Goal: Task Accomplishment & Management: Manage account settings

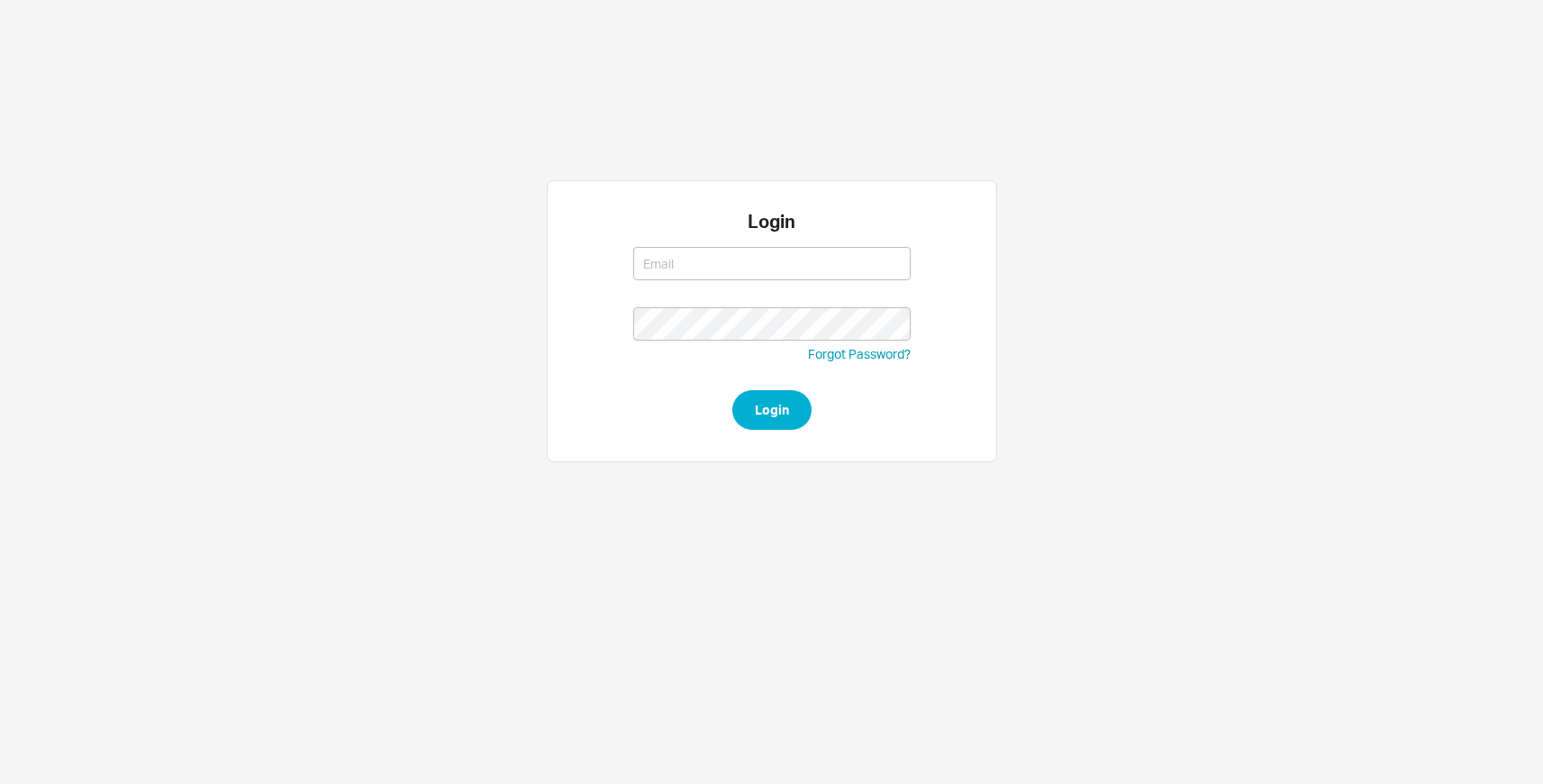
type input "[EMAIL_ADDRESS][DOMAIN_NAME]"
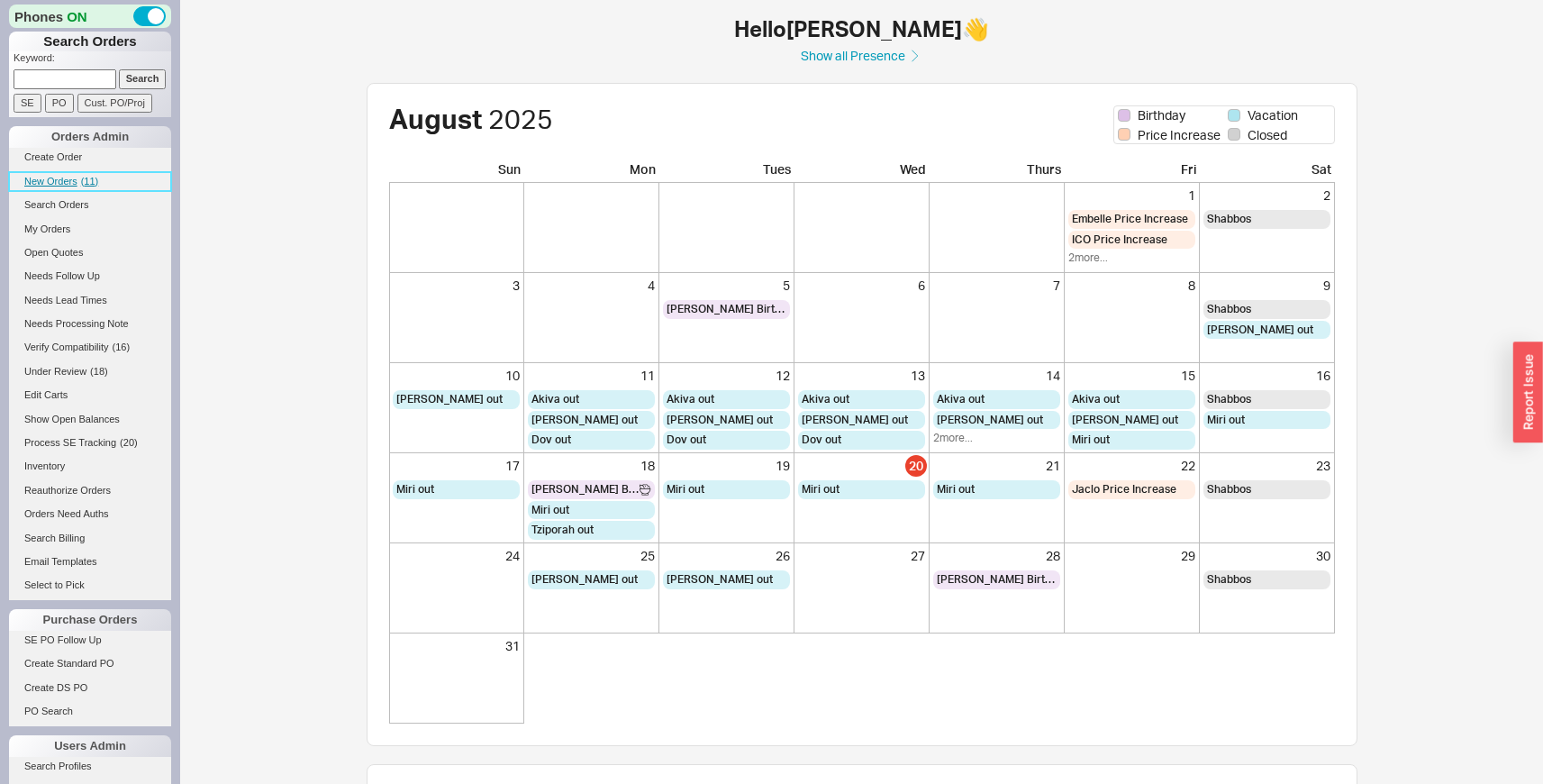
click at [81, 181] on span "( 11 )" at bounding box center [89, 182] width 18 height 11
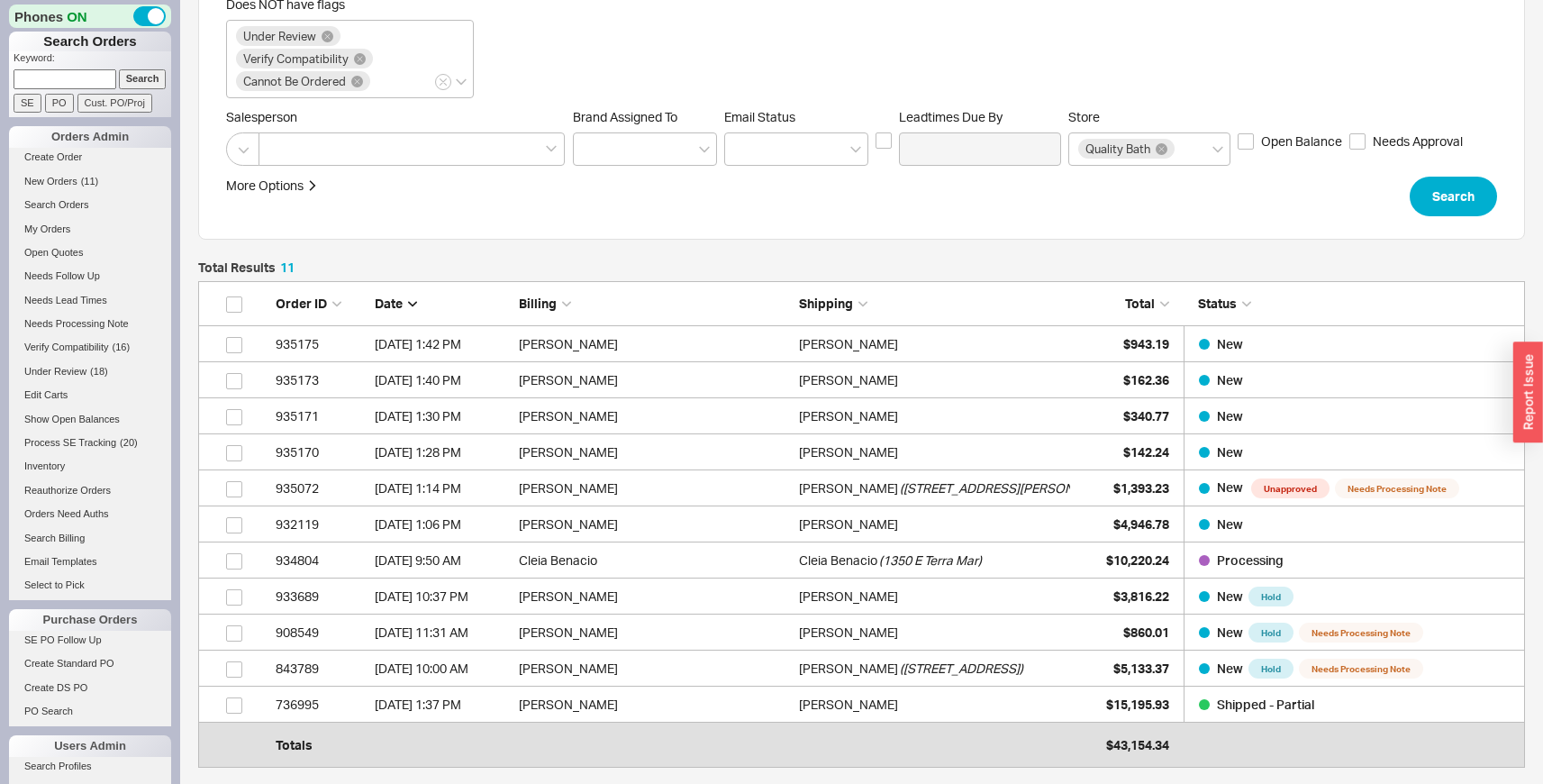
scroll to position [297, 0]
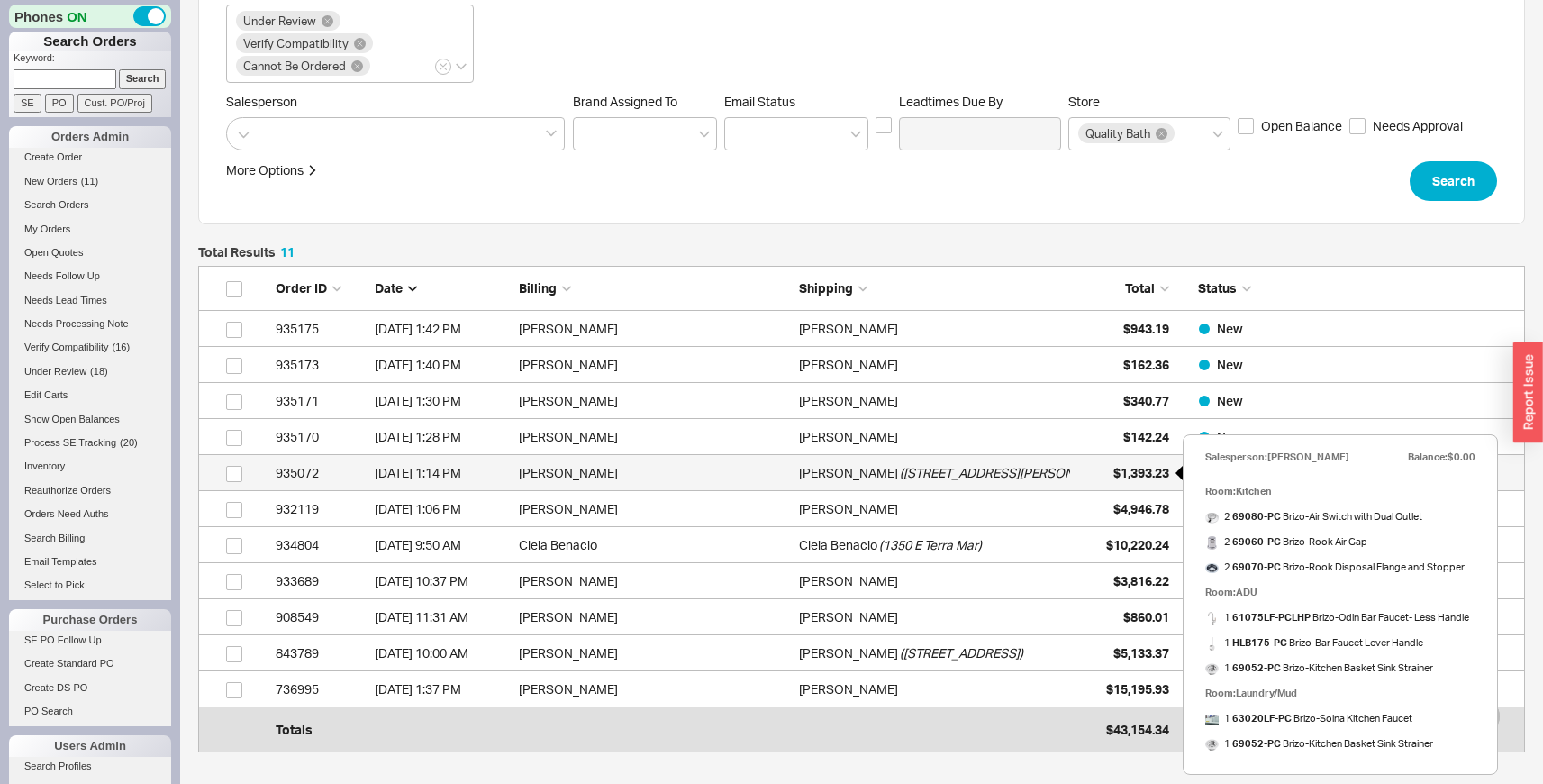
click at [1154, 478] on span "$1,393.23" at bounding box center [1142, 472] width 56 height 15
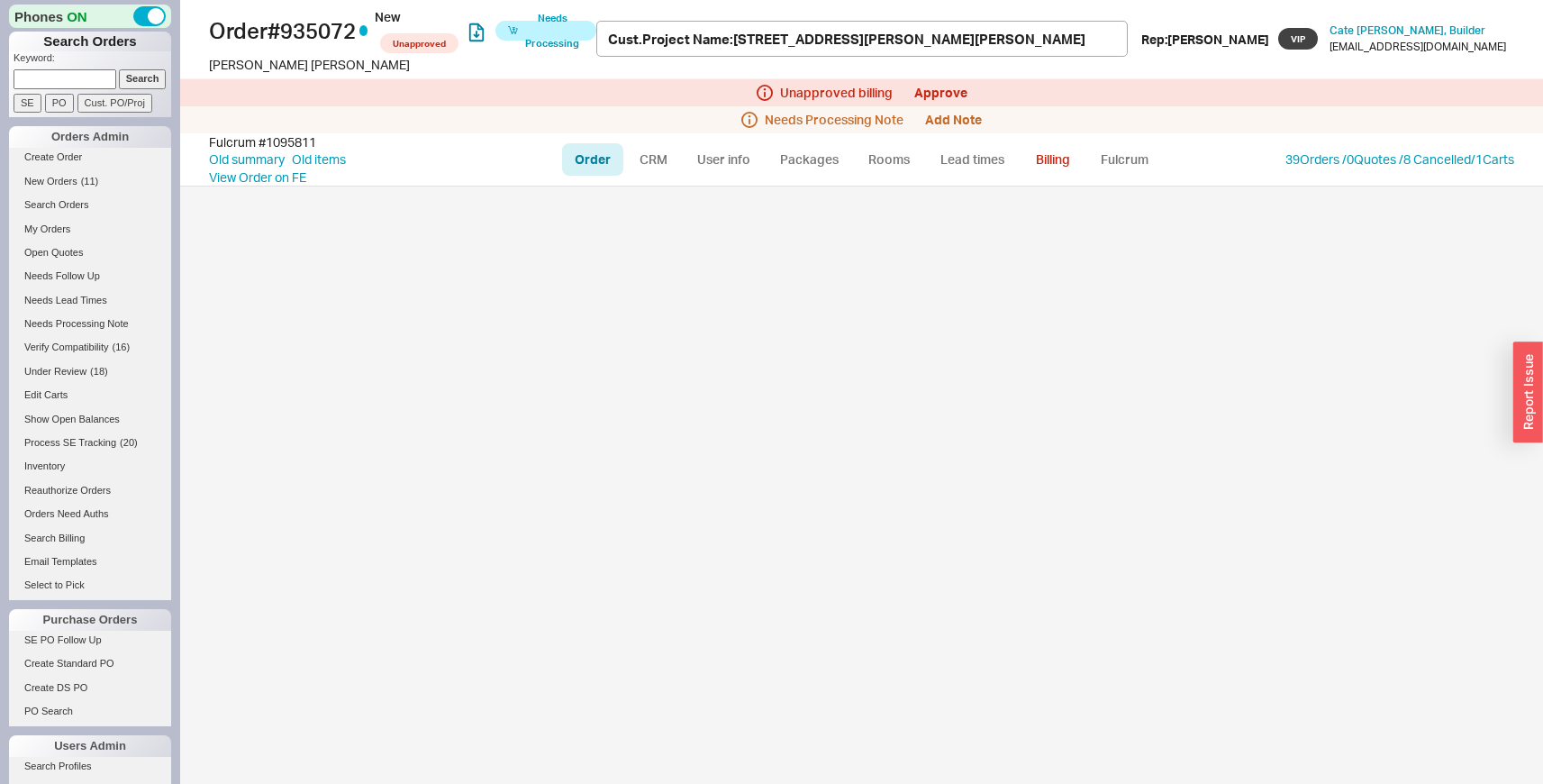
select select "LOW"
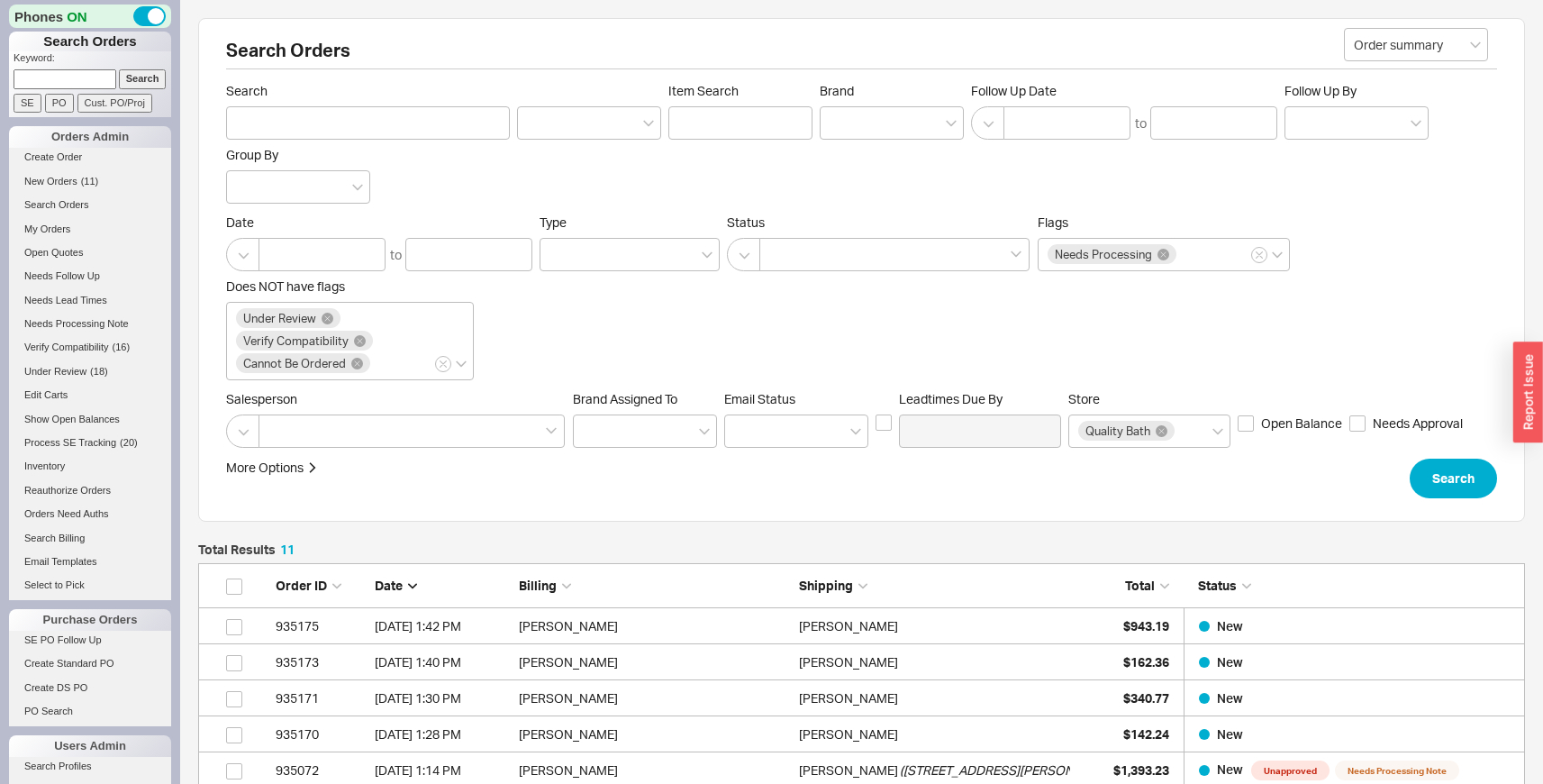
scroll to position [464, 1313]
click at [911, 622] on div "Sahar Odderstol" at bounding box center [934, 626] width 271 height 36
select select "LOW"
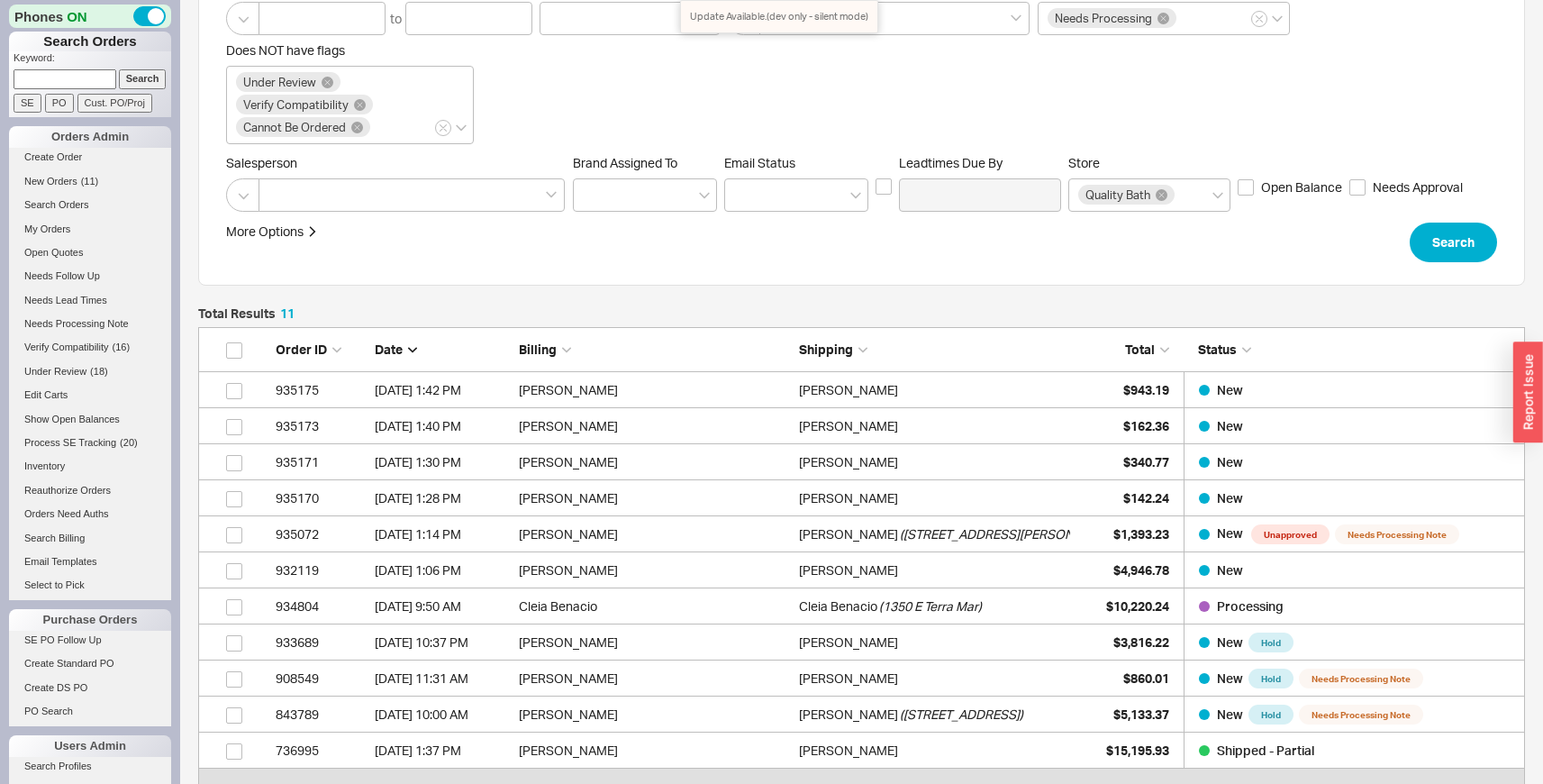
scroll to position [255, 0]
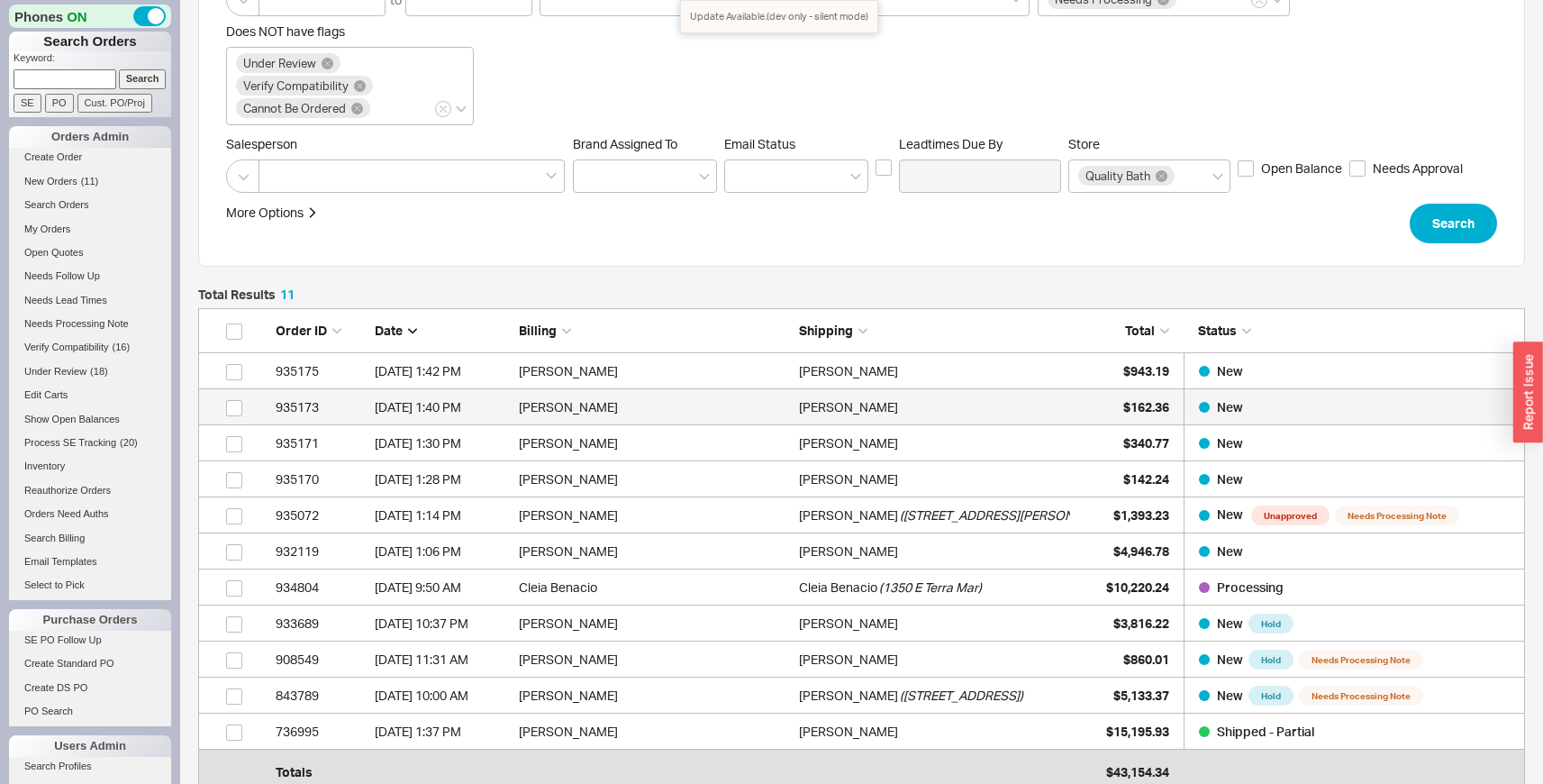
click at [882, 408] on div "Richard Shih" at bounding box center [934, 407] width 271 height 36
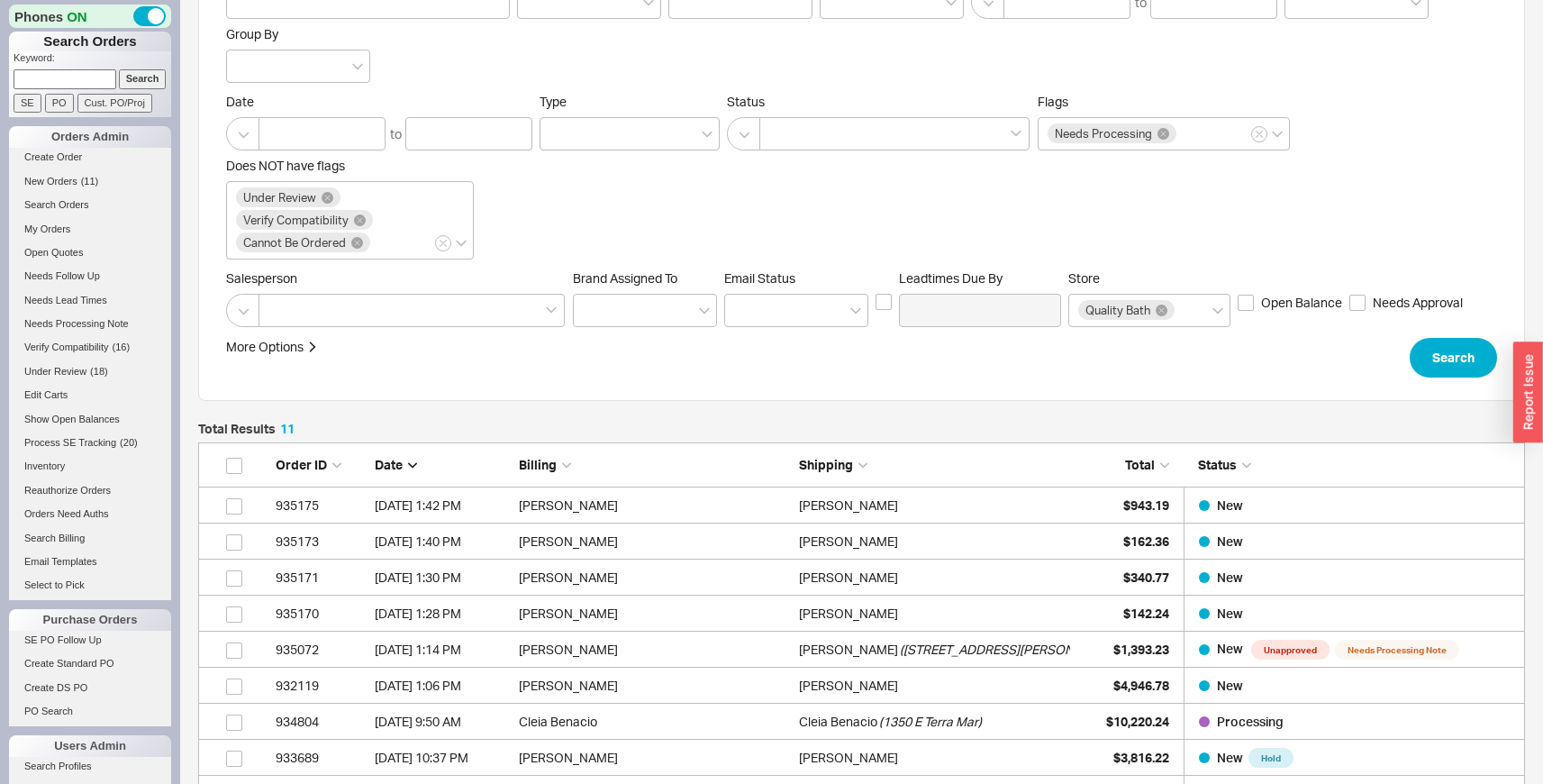
scroll to position [127, 0]
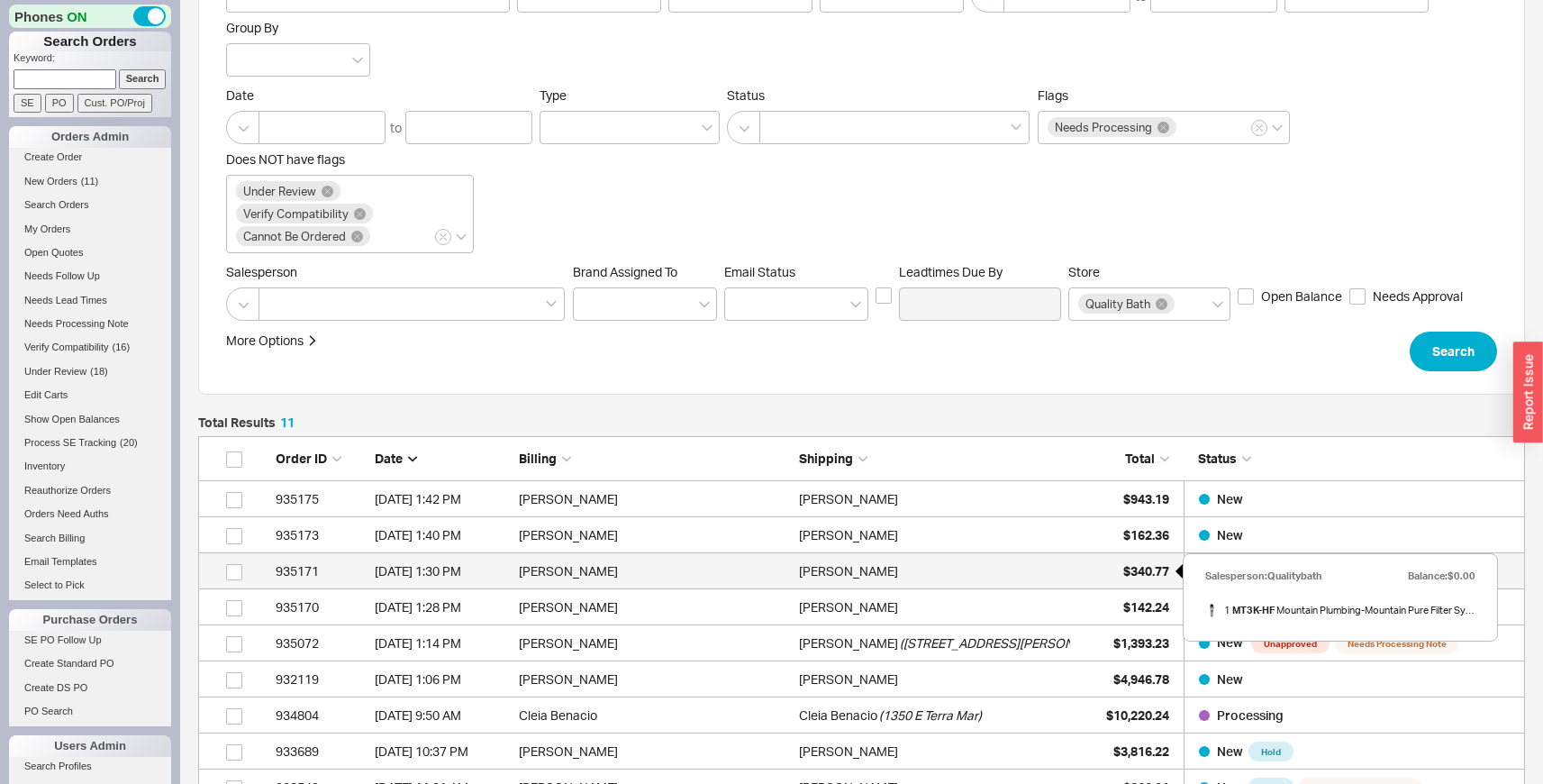
click at [1093, 566] on div "$340.77" at bounding box center [1124, 571] width 90 height 36
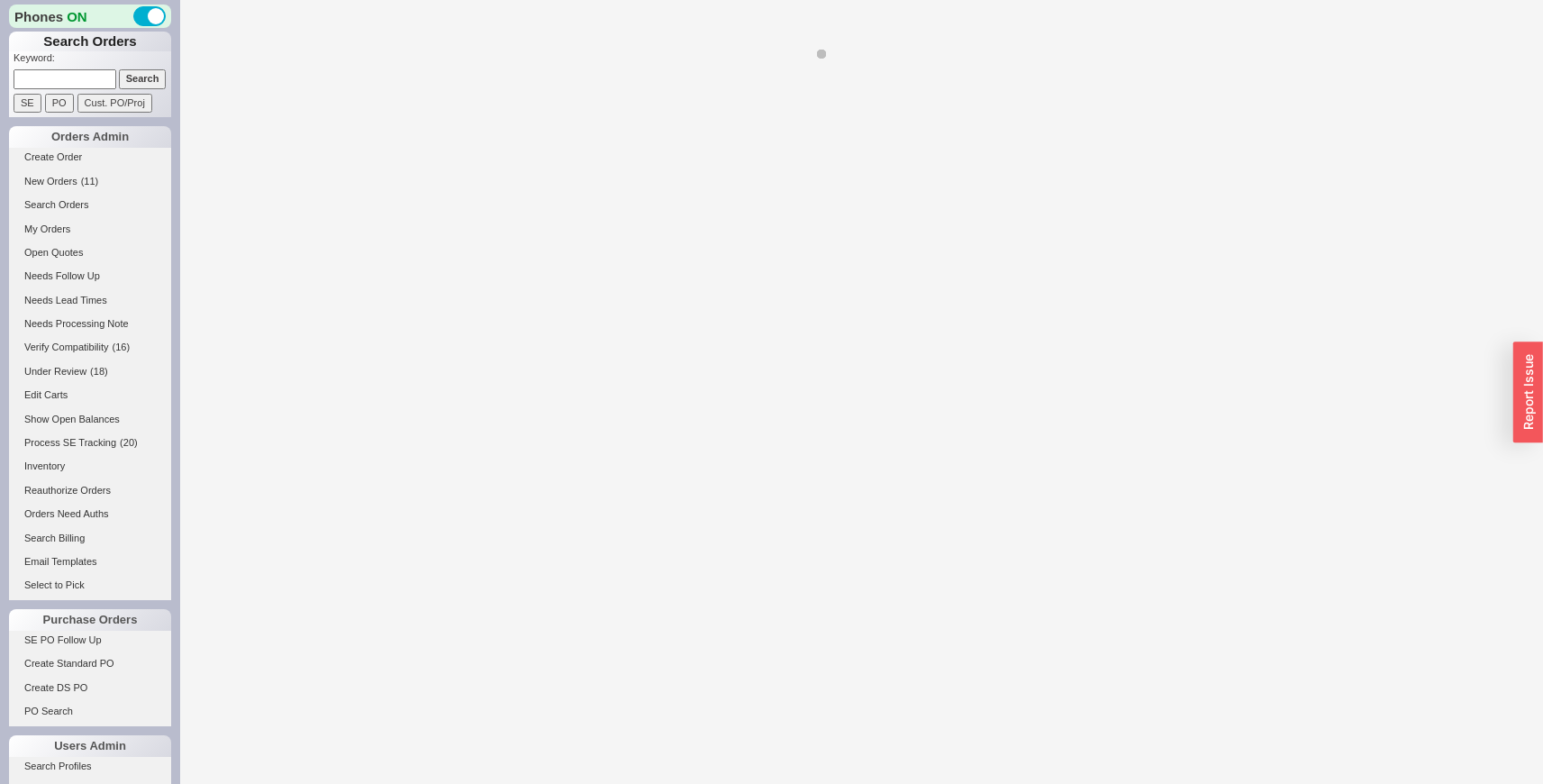
select select "LOW"
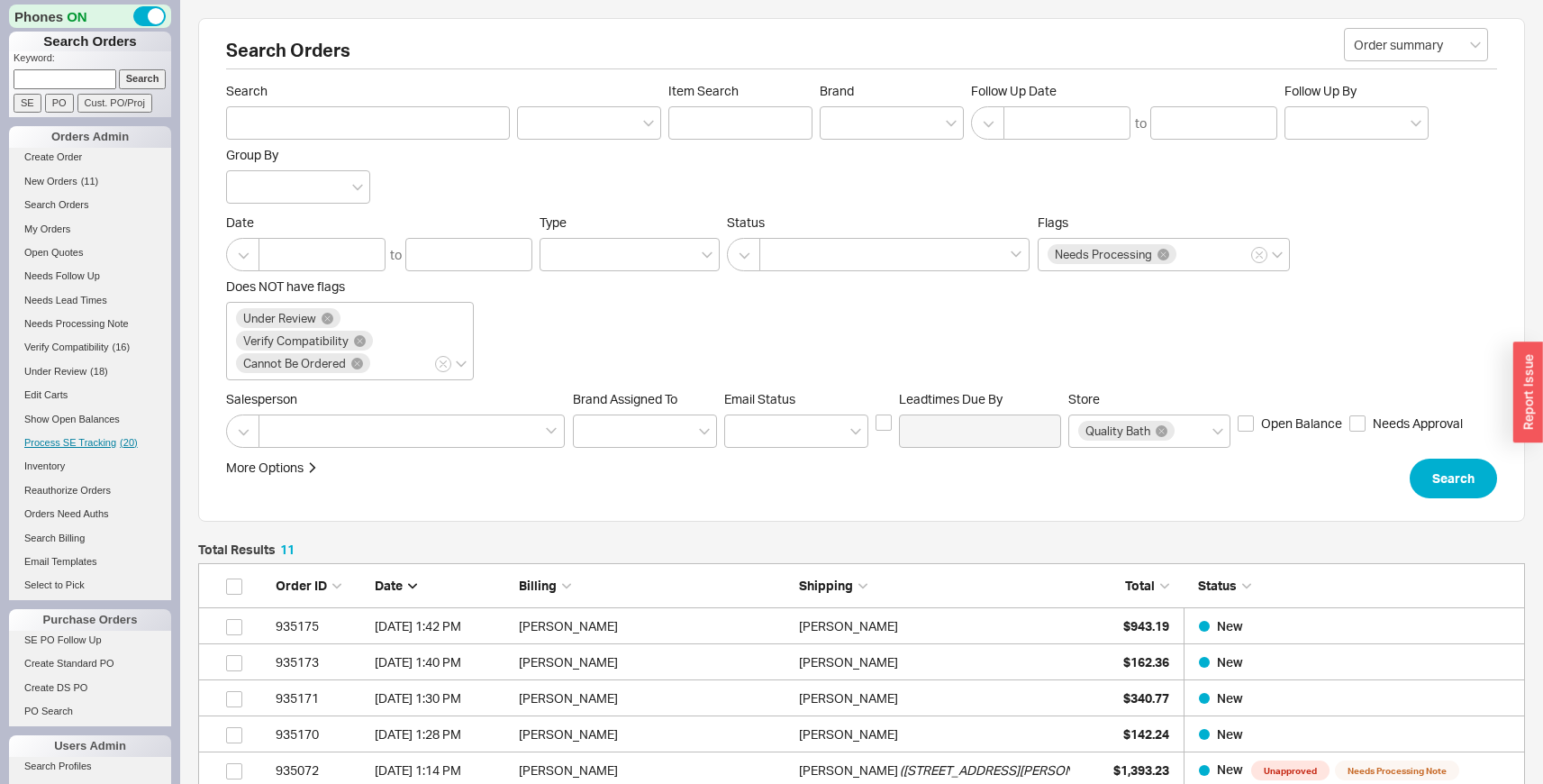
scroll to position [464, 1313]
click at [82, 372] on span "Under Review" at bounding box center [55, 372] width 62 height 11
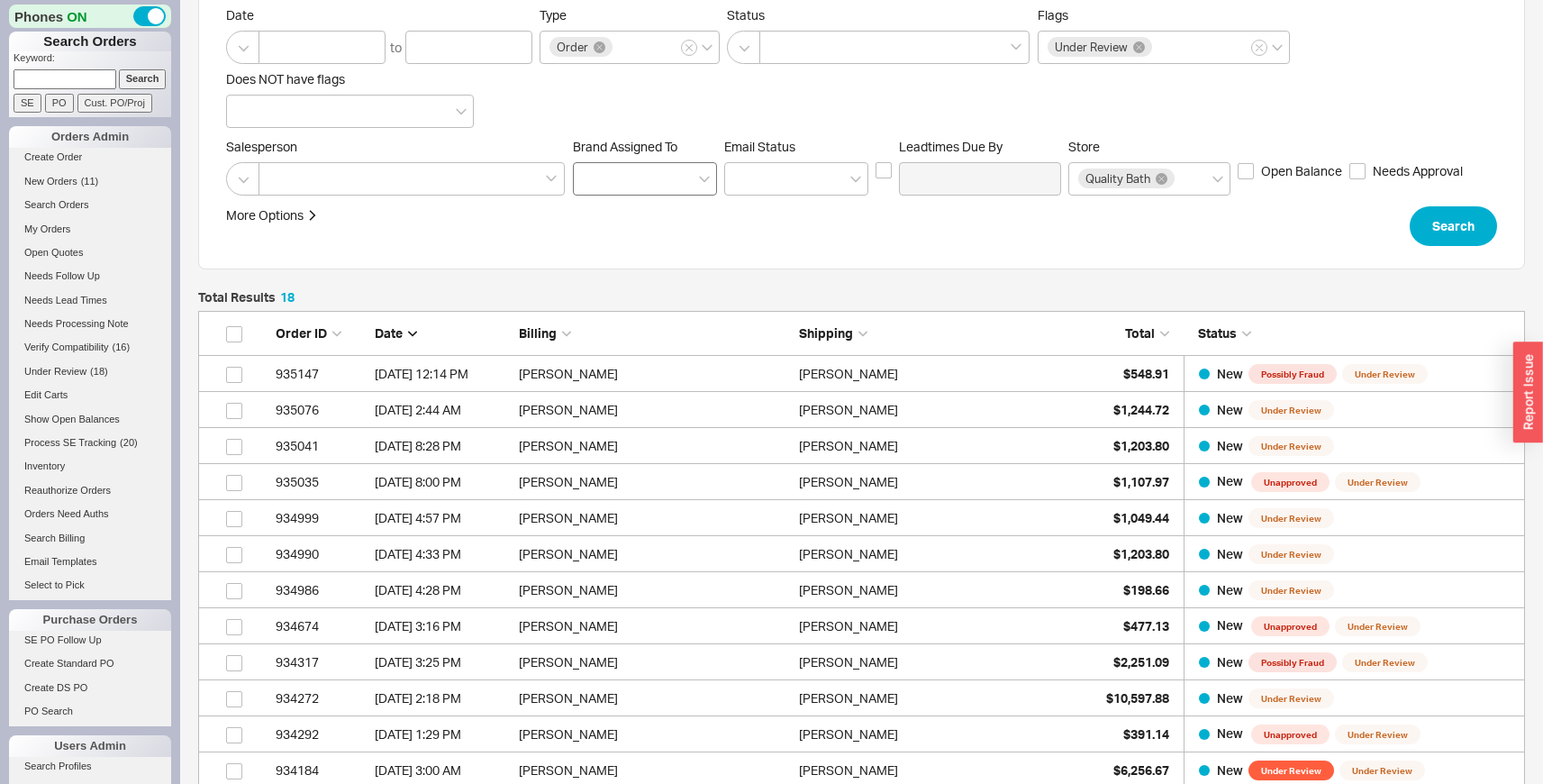
scroll to position [211, 0]
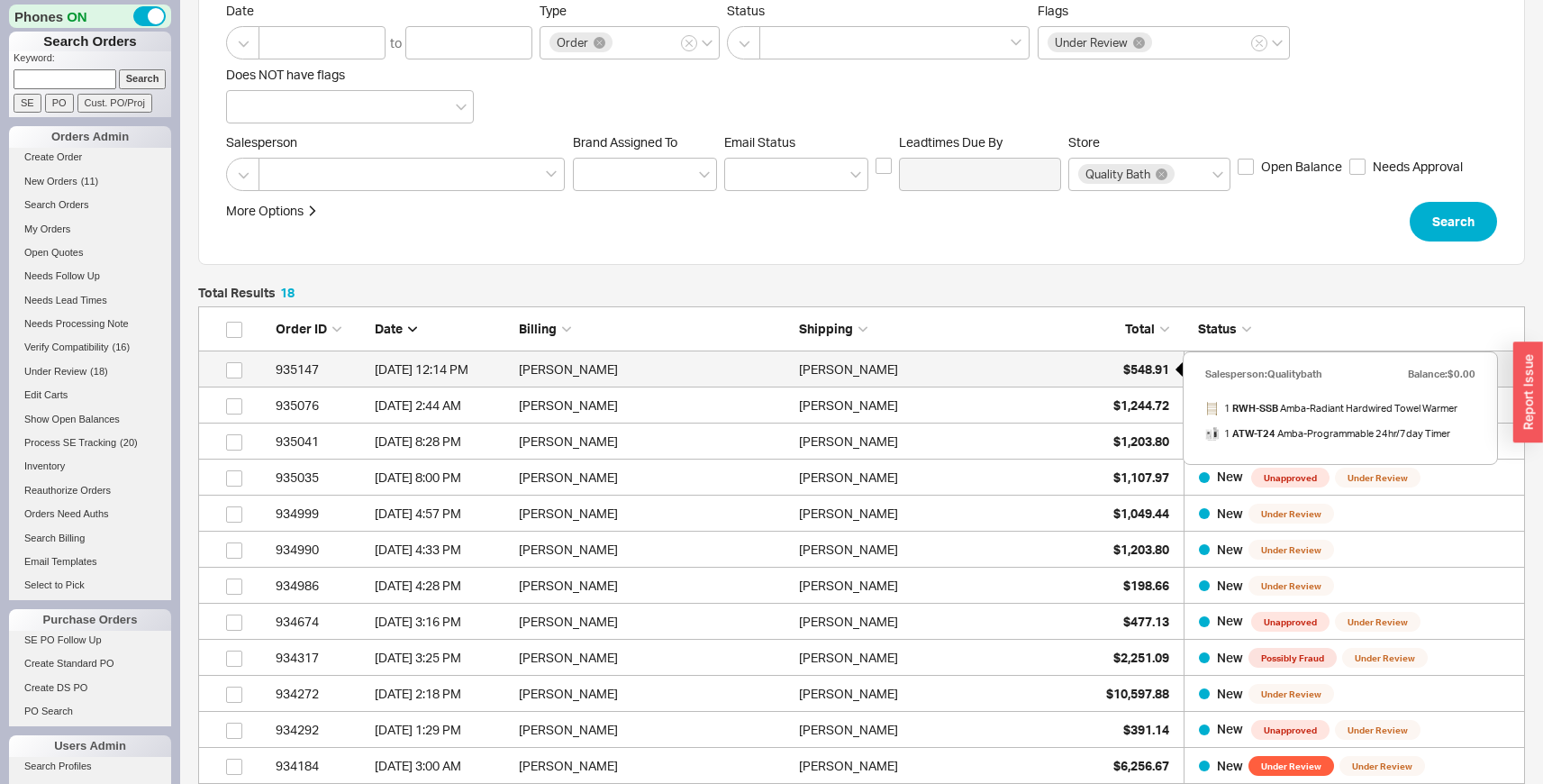
click at [1130, 372] on span "$548.91" at bounding box center [1145, 369] width 46 height 15
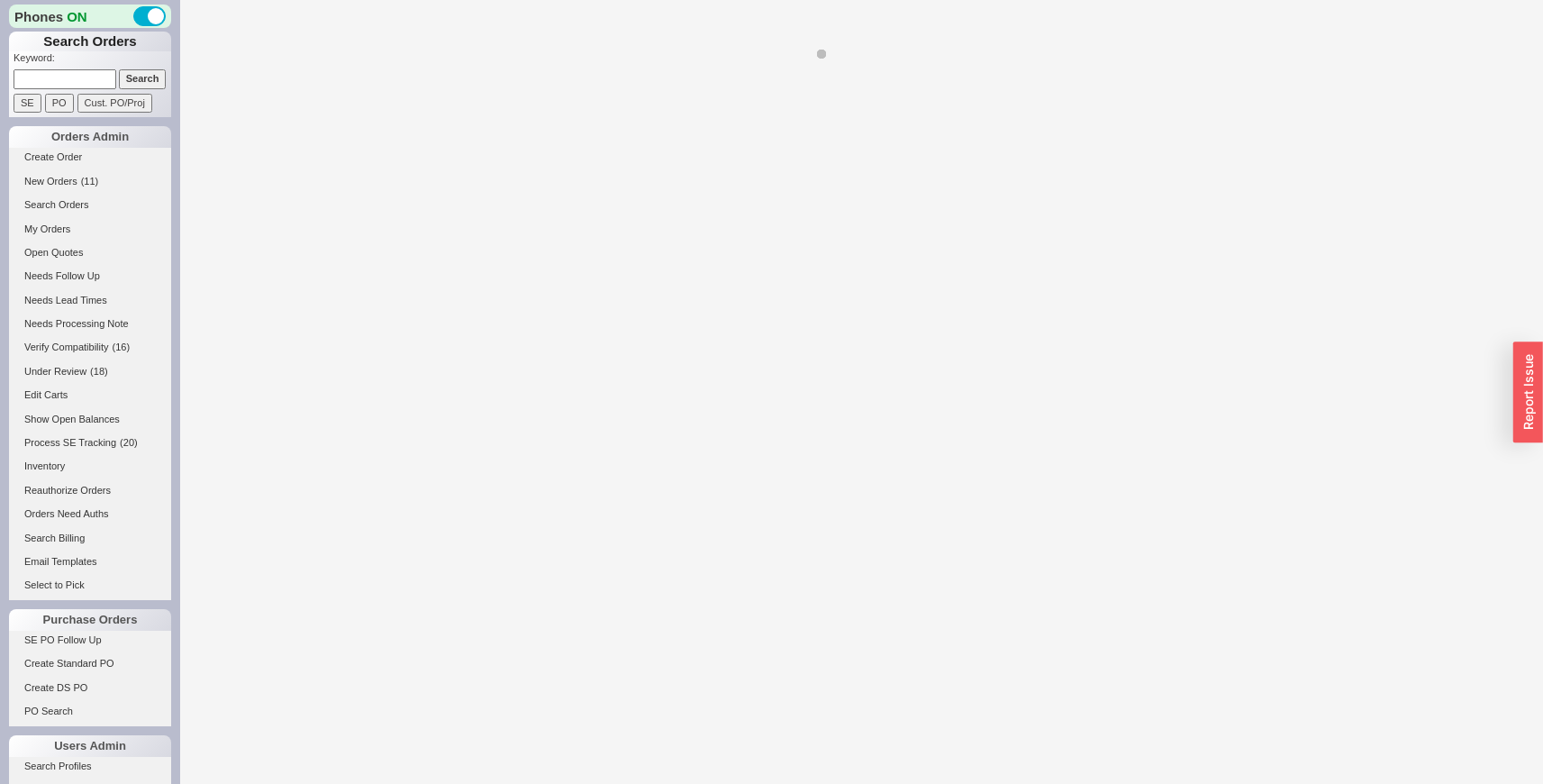
select select "LOW"
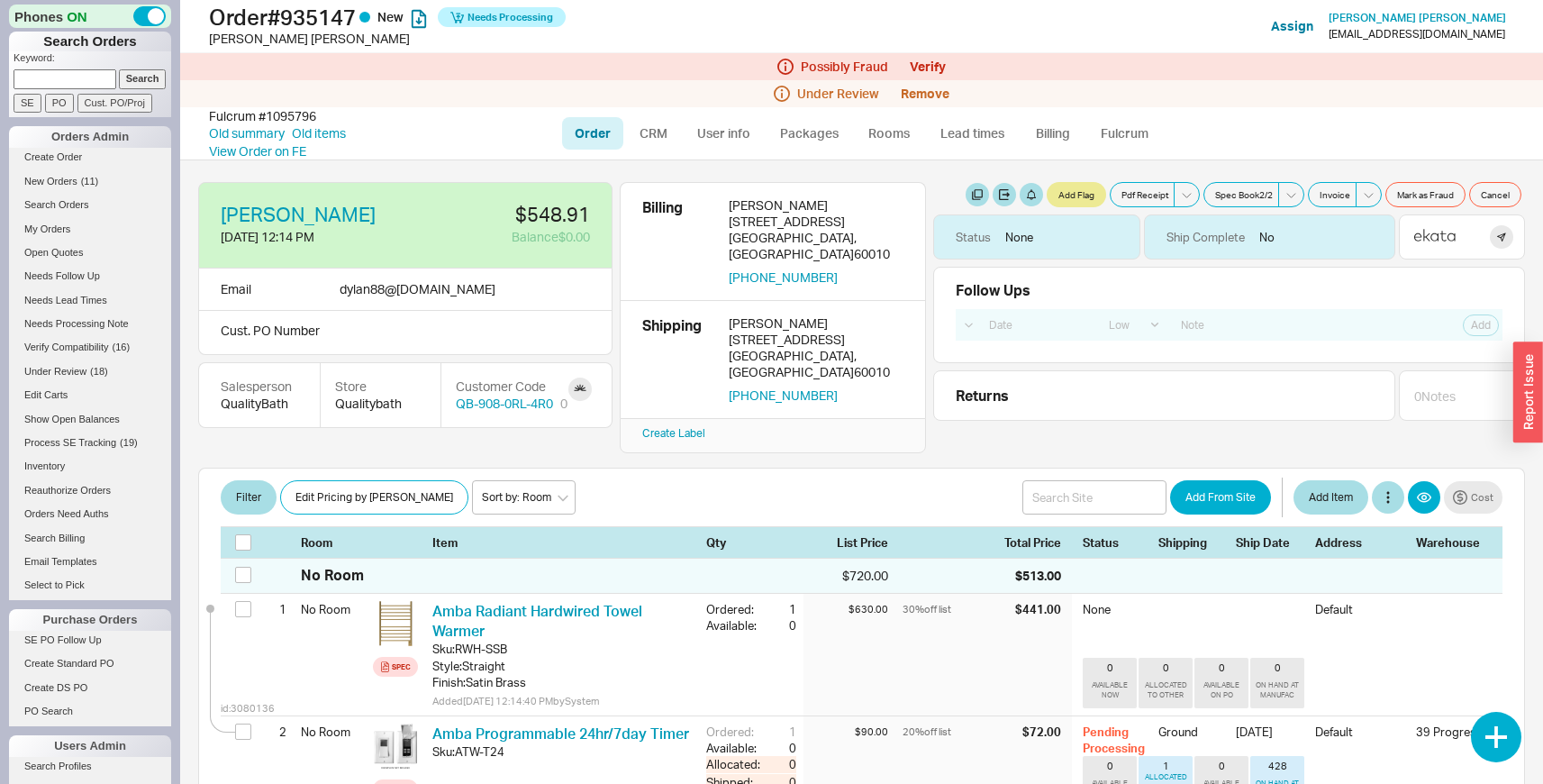
select select "LOW"
